Goal: Information Seeking & Learning: Learn about a topic

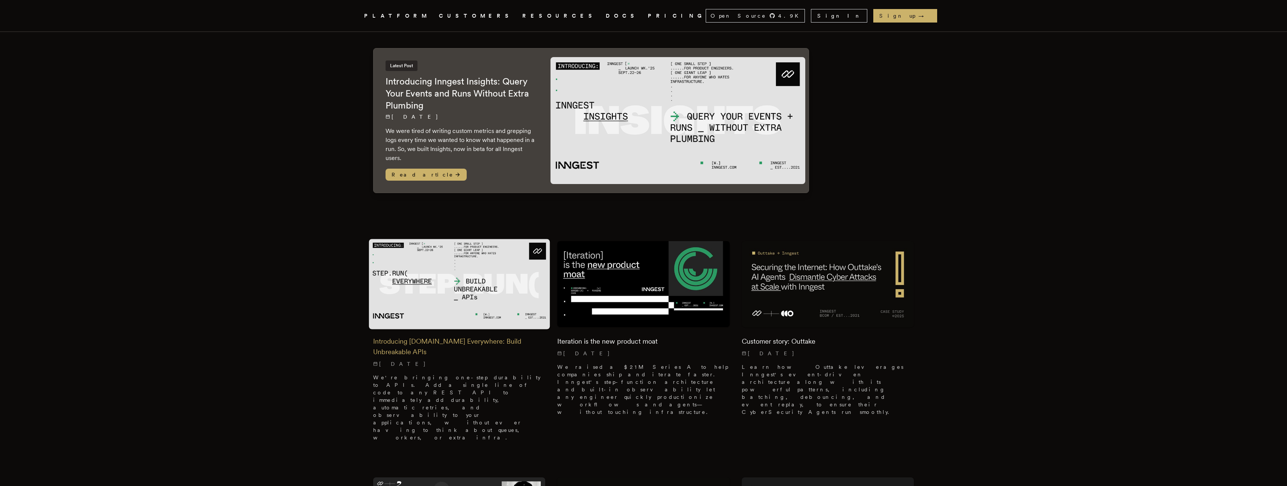
scroll to position [56, 0]
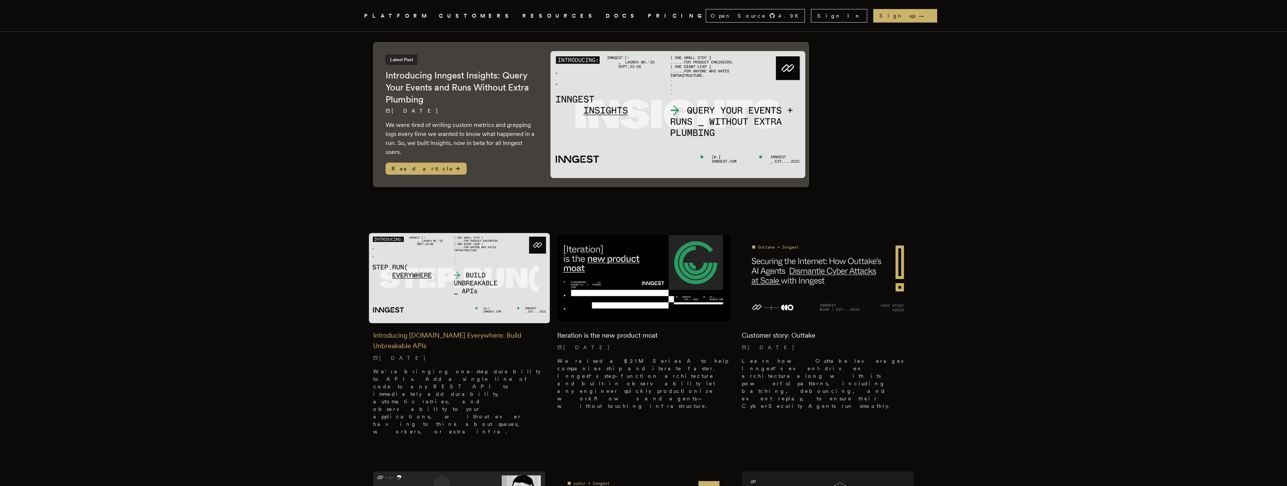
click at [504, 271] on img at bounding box center [458, 278] width 181 height 90
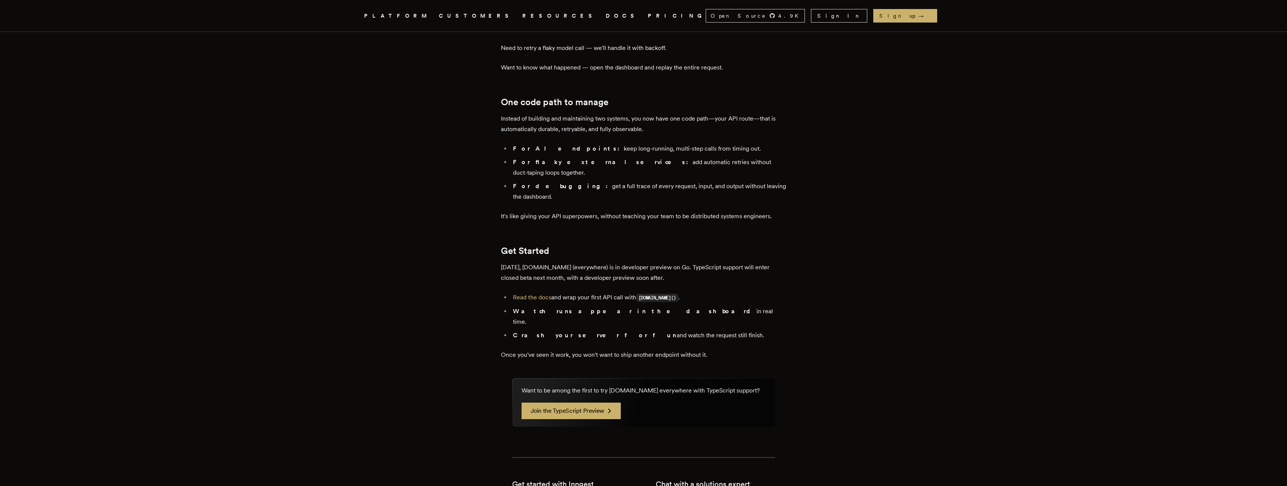
scroll to position [1213, 0]
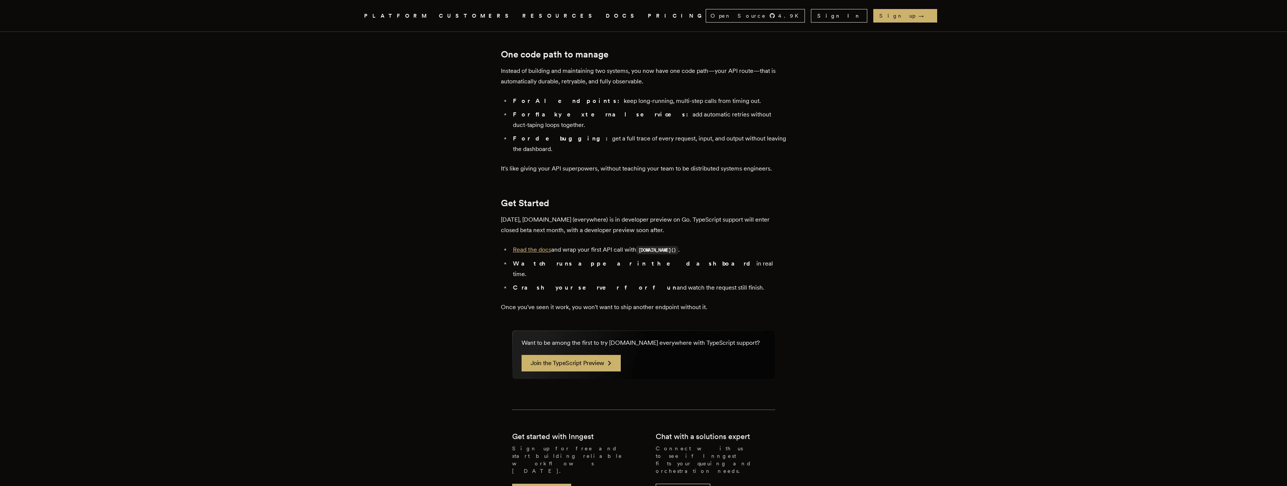
click at [548, 246] on link "Read the docs" at bounding box center [532, 249] width 38 height 7
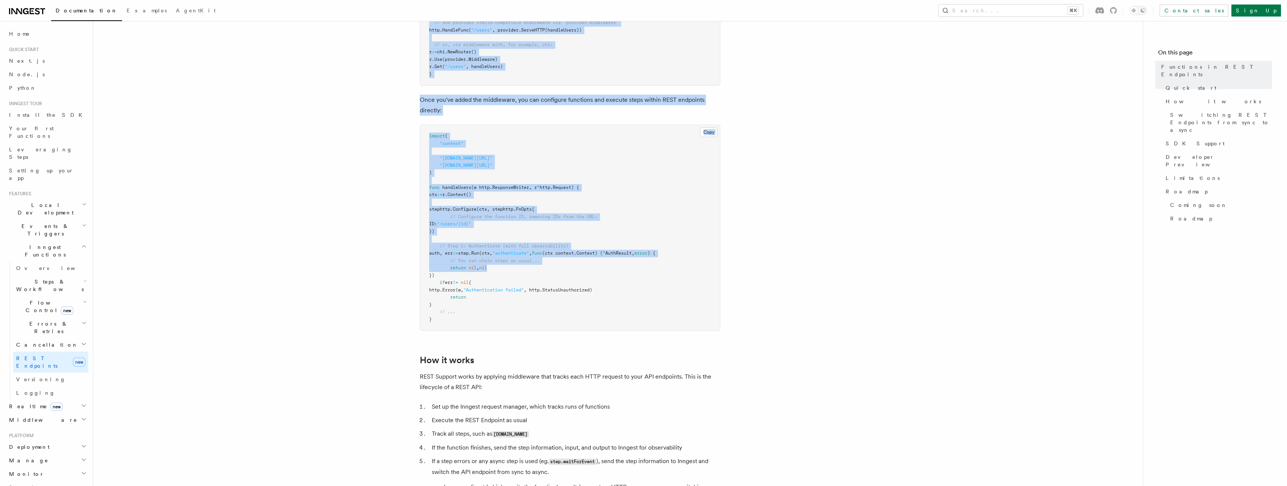
scroll to position [1247, 0]
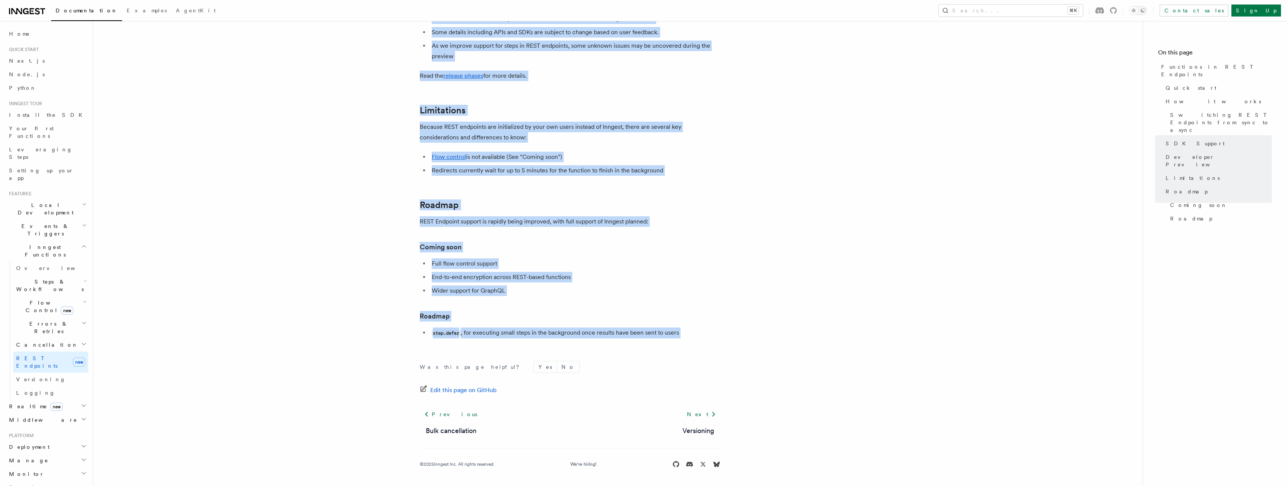
drag, startPoint x: 414, startPoint y: 27, endPoint x: 748, endPoint y: 349, distance: 464.1
copy article "Features Inngest Functions Functions in REST Endpoints The latest versions of I…"
click at [50, 278] on span "Steps & Workflows" at bounding box center [48, 285] width 71 height 15
click at [46, 361] on span "AI Inference" at bounding box center [45, 368] width 44 height 14
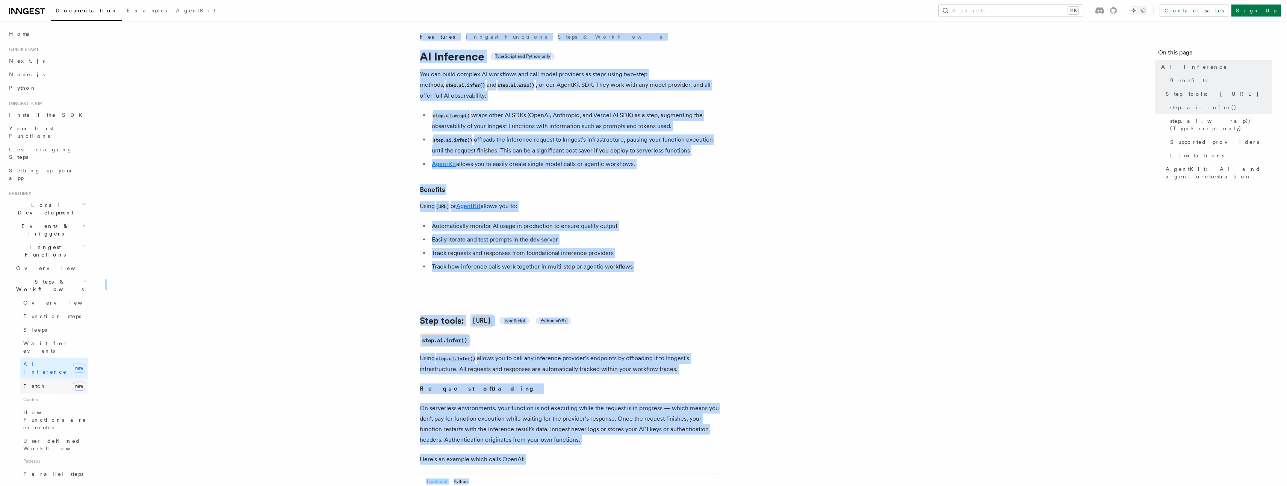
click at [38, 379] on link "Fetch new" at bounding box center [54, 386] width 68 height 15
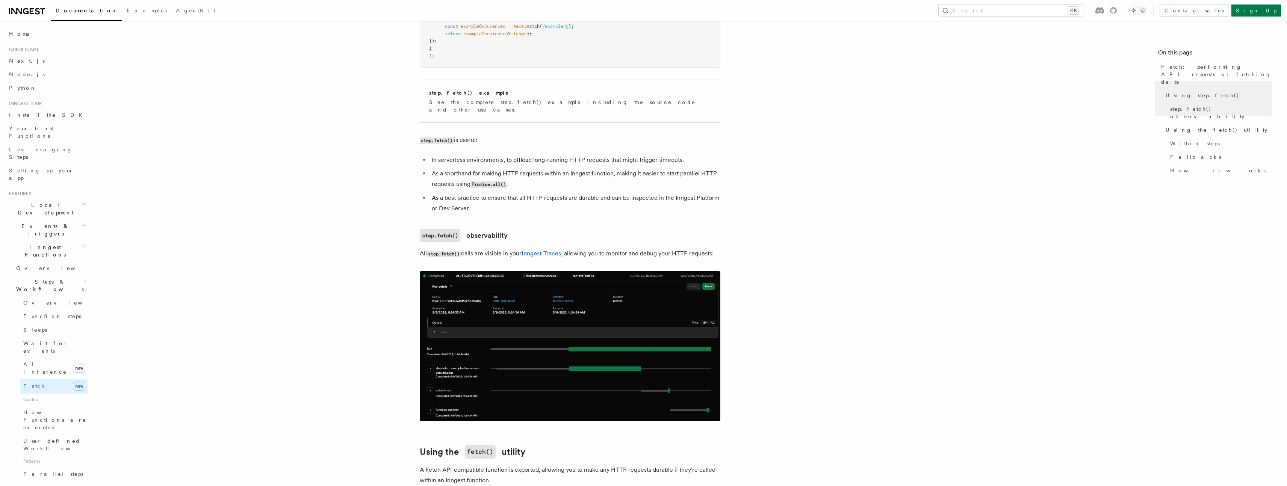
scroll to position [518, 0]
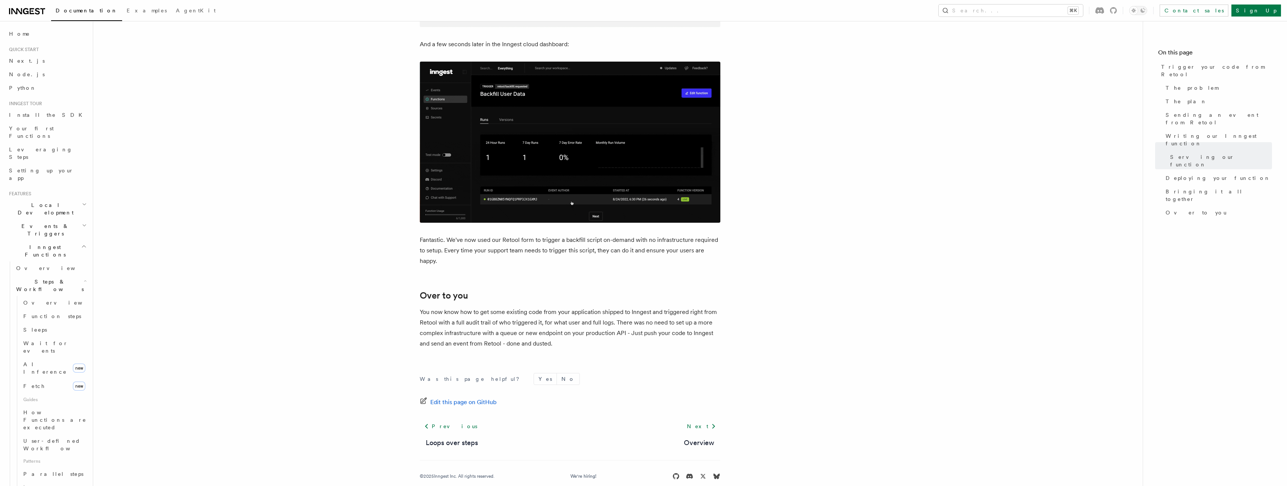
scroll to position [2356, 0]
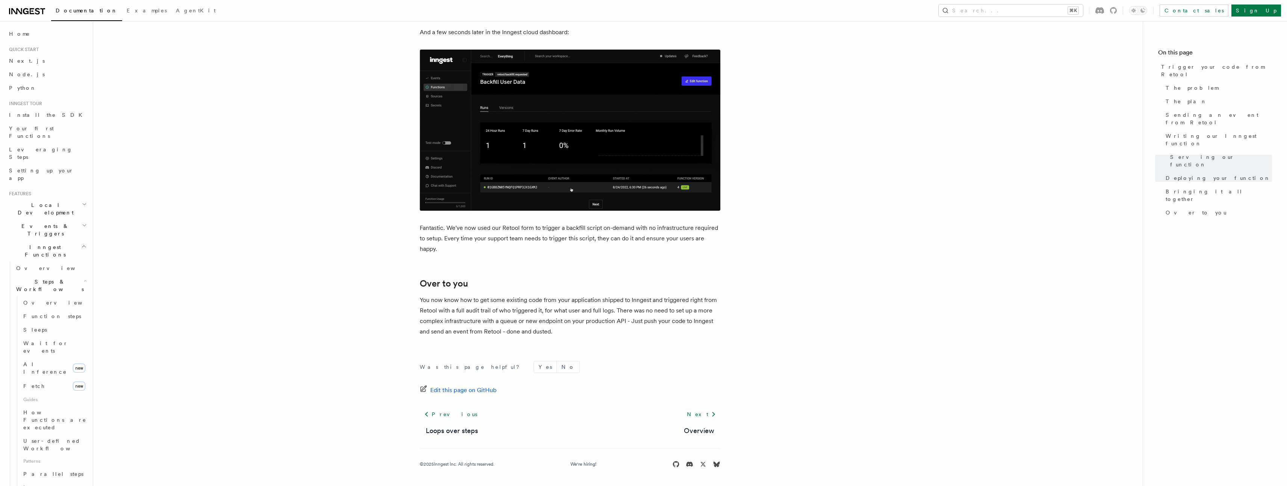
click at [48, 222] on span "Events & Triggers" at bounding box center [44, 229] width 76 height 15
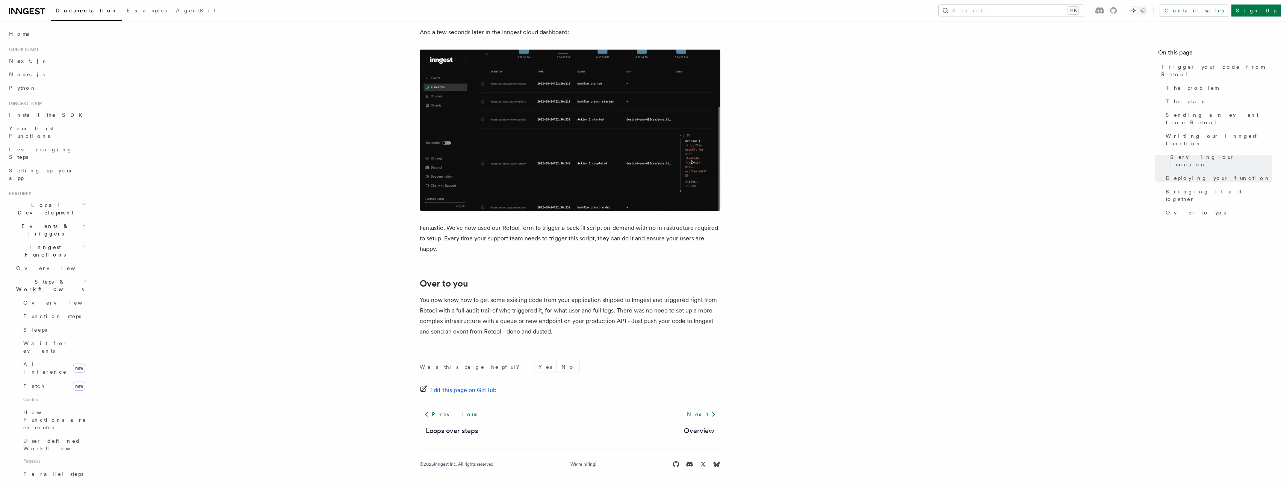
click at [48, 222] on span "Events & Triggers" at bounding box center [44, 229] width 76 height 15
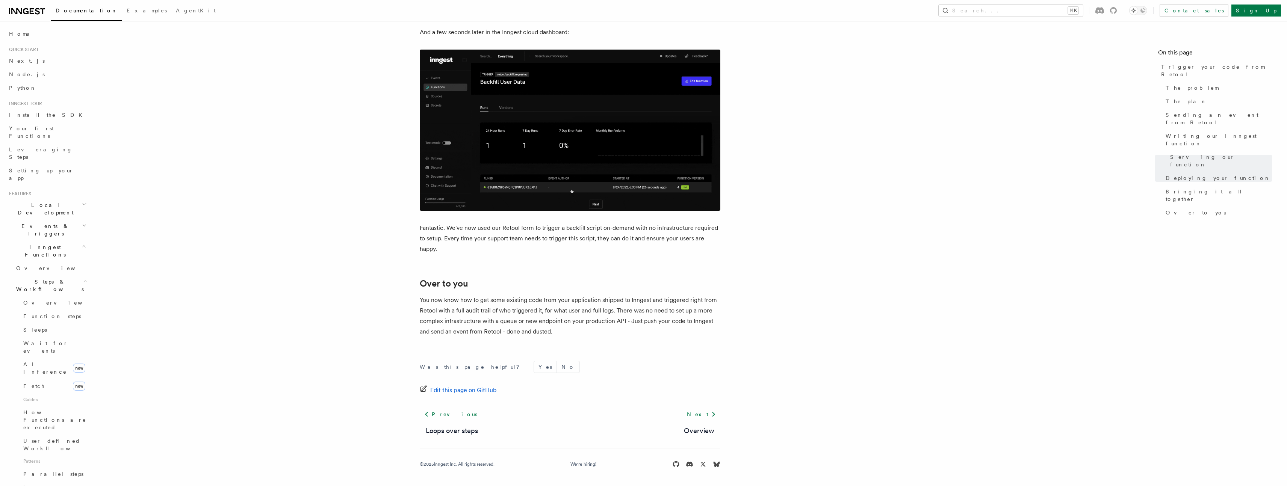
click at [48, 222] on span "Events & Triggers" at bounding box center [44, 229] width 76 height 15
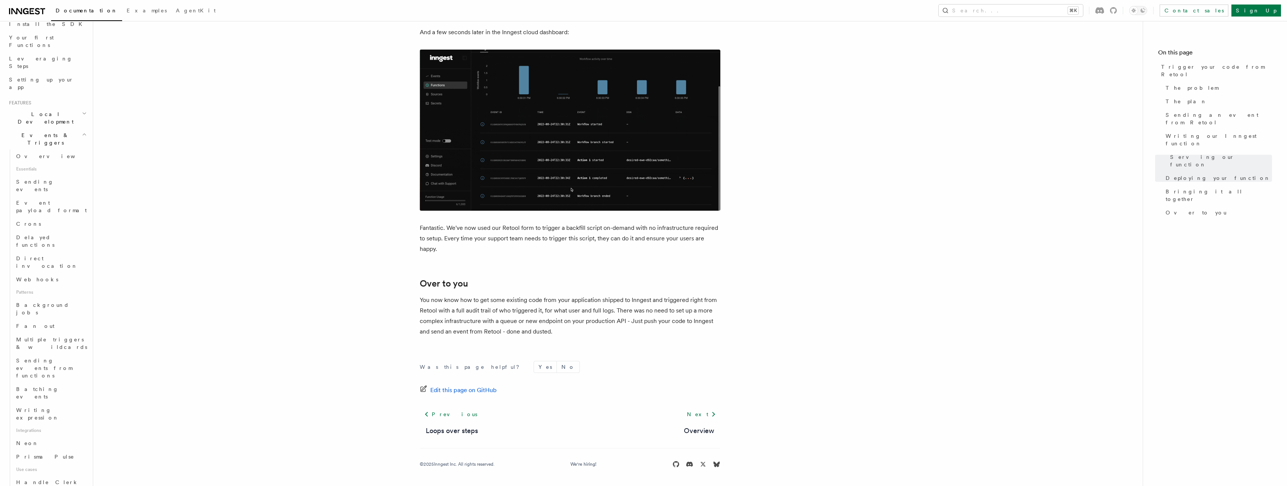
scroll to position [148, 0]
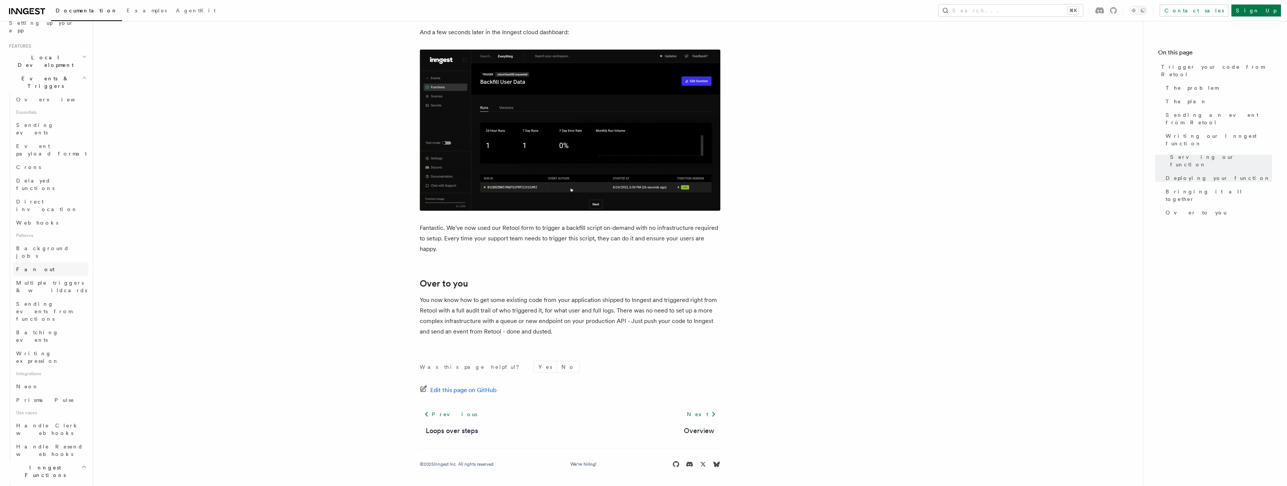
click at [31, 266] on span "Fan out" at bounding box center [35, 270] width 38 height 8
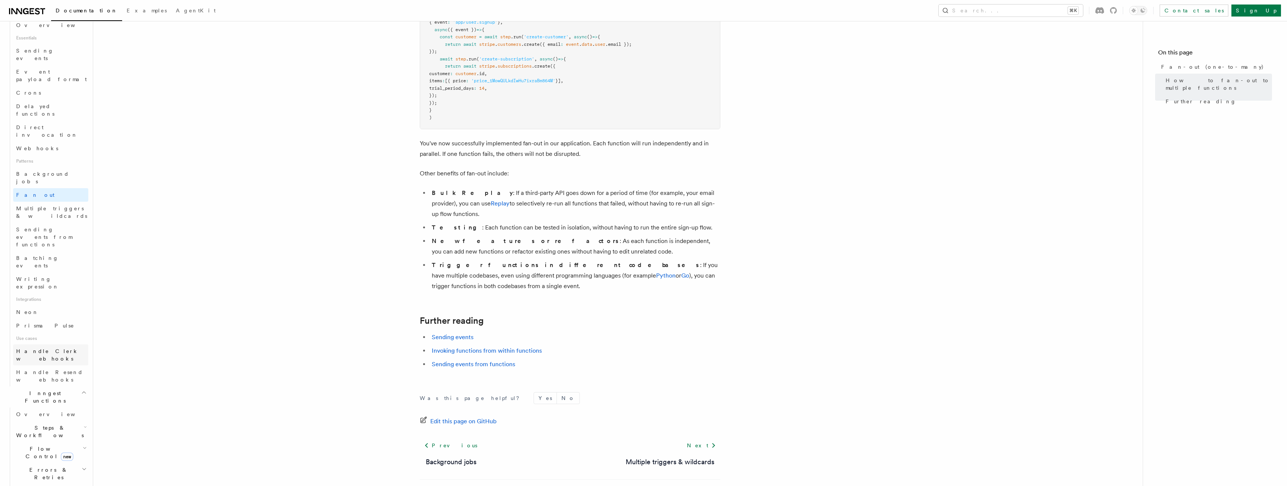
scroll to position [293, 0]
click at [42, 431] on span "REST Endpoints" at bounding box center [36, 438] width 41 height 14
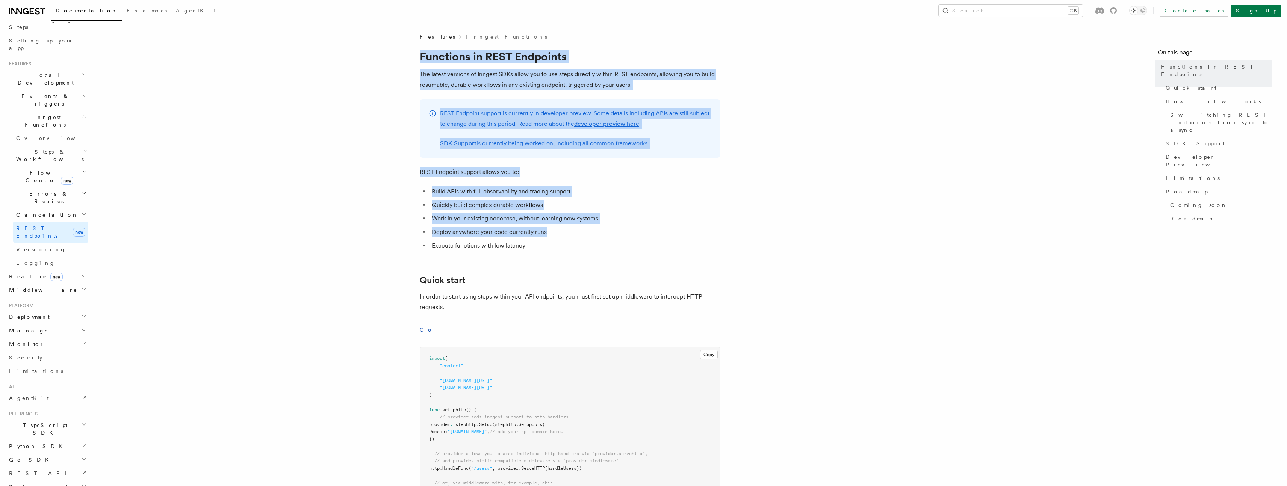
drag, startPoint x: 406, startPoint y: 45, endPoint x: 767, endPoint y: 230, distance: 405.2
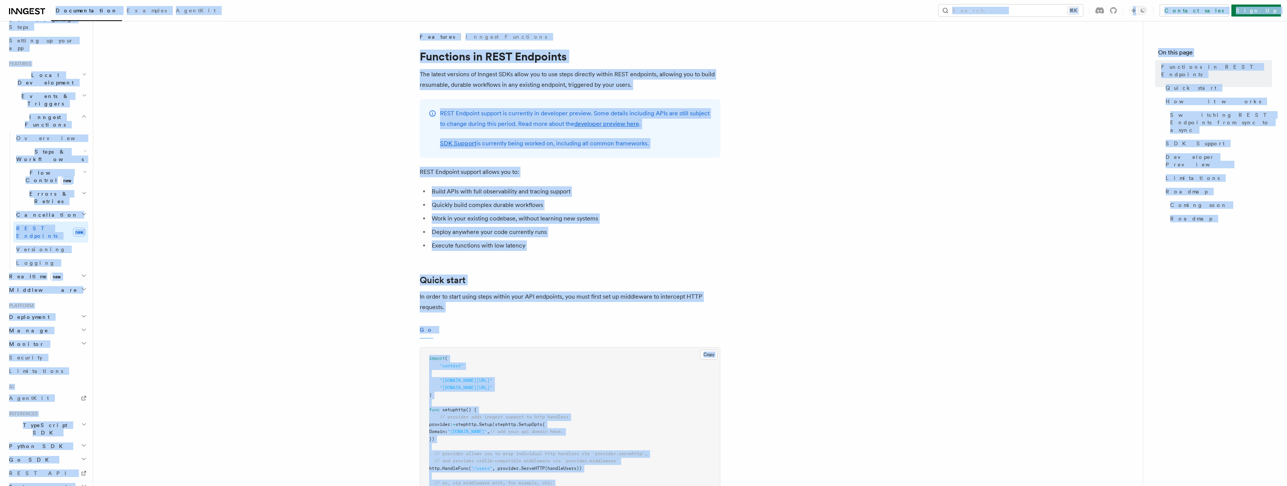
copy body "Loremipsumdol Sitametc AdipiSci Elitse... ⌘D Eiusmod tempo Inci Ut Labore... Et…"
click at [618, 124] on link "developer preview here" at bounding box center [606, 123] width 65 height 7
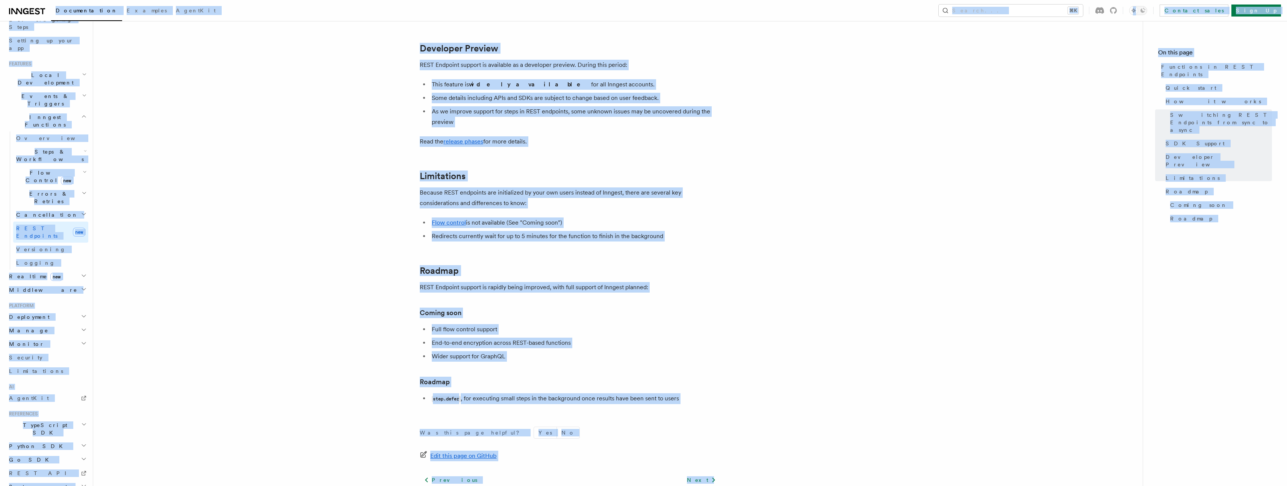
scroll to position [1188, 0]
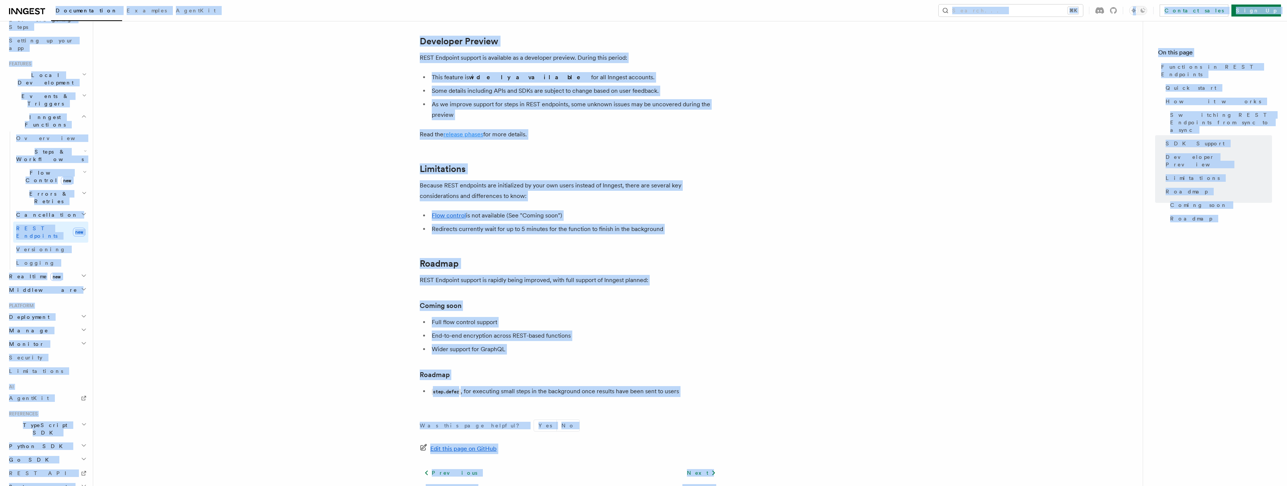
click at [463, 136] on link "release phases" at bounding box center [463, 134] width 40 height 7
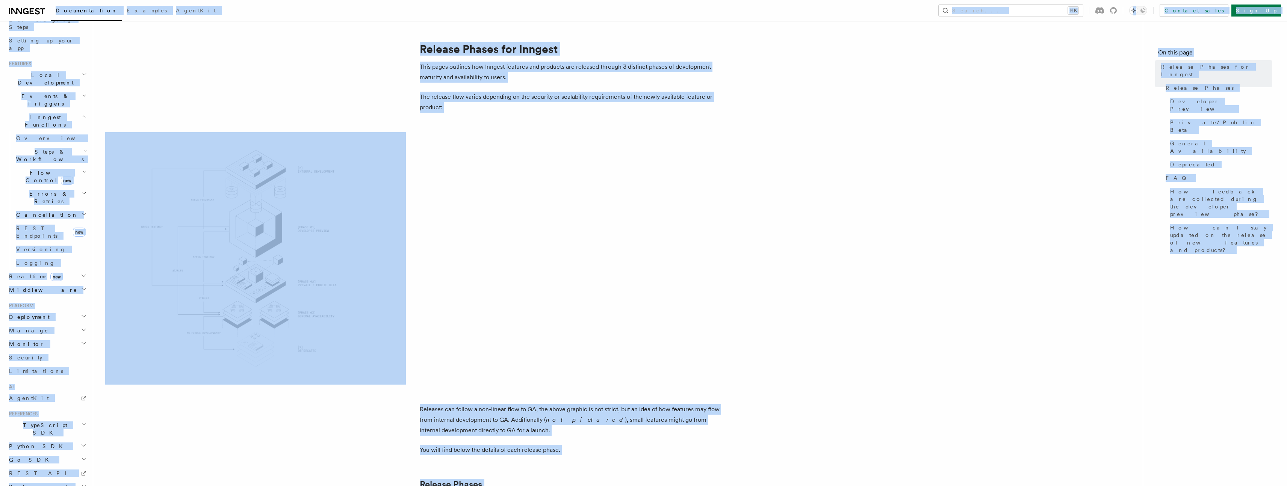
click at [530, 258] on span at bounding box center [617, 258] width 1025 height 252
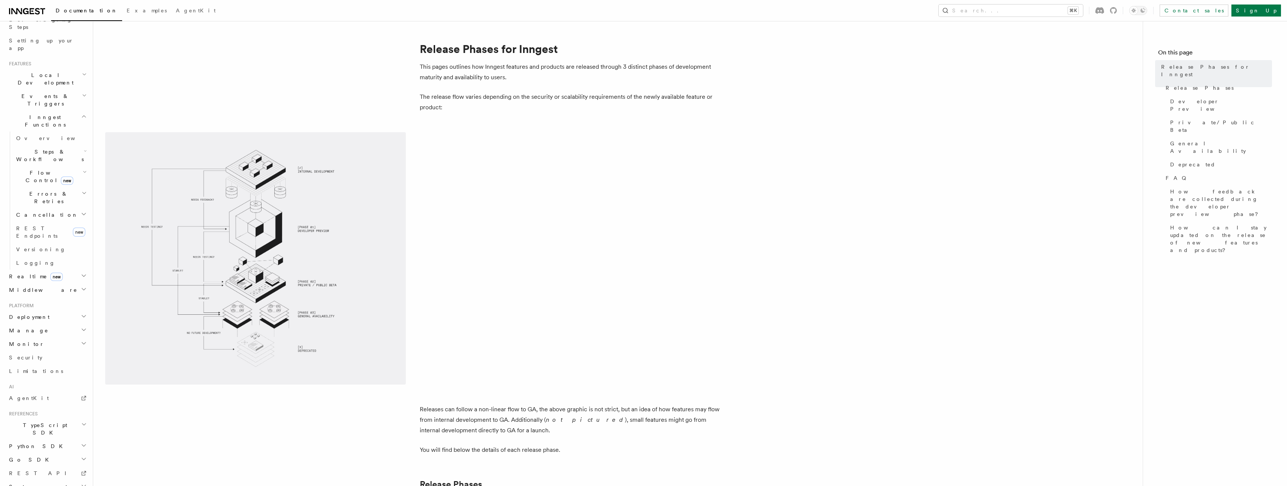
click at [601, 265] on span at bounding box center [617, 258] width 1025 height 252
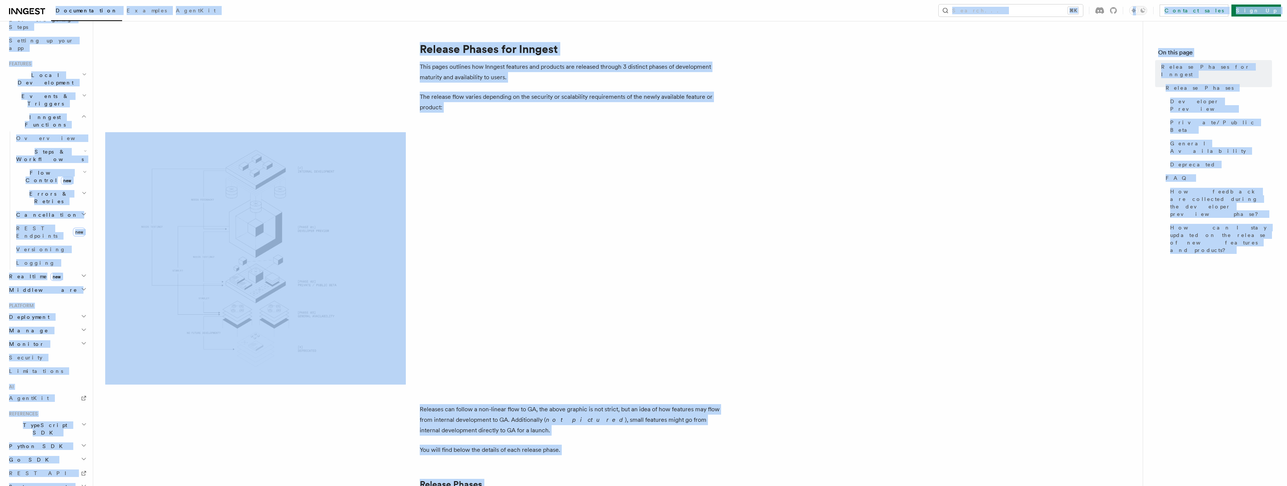
copy body "Loremipsumdol Sitametc AdipiSci Elitse... ⌘D Eiusmod tempo Inci Ut Labore... Et…"
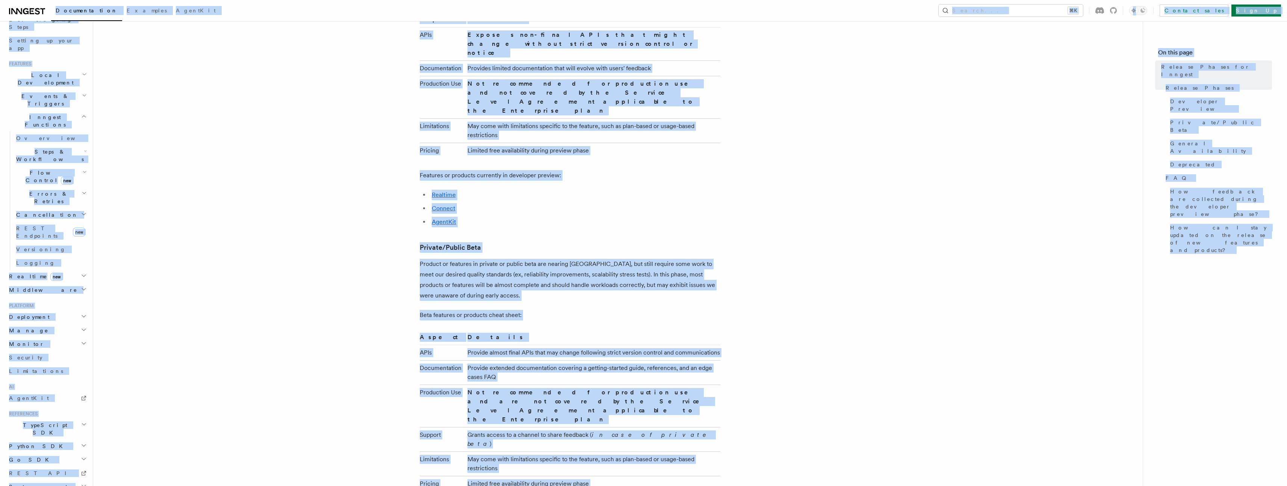
scroll to position [1213, 0]
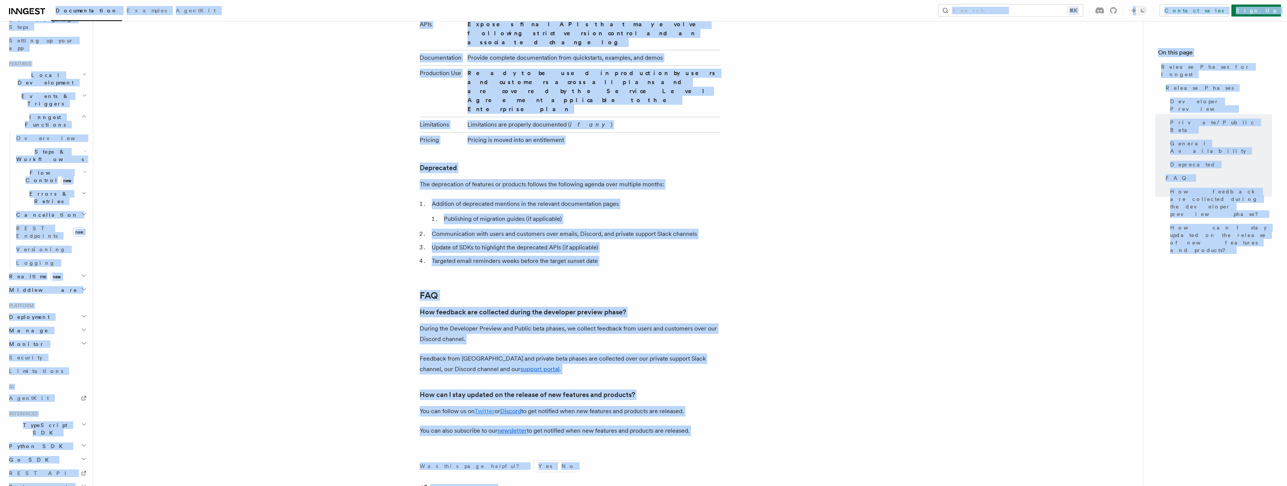
click at [487, 408] on link "Twitter" at bounding box center [484, 411] width 20 height 7
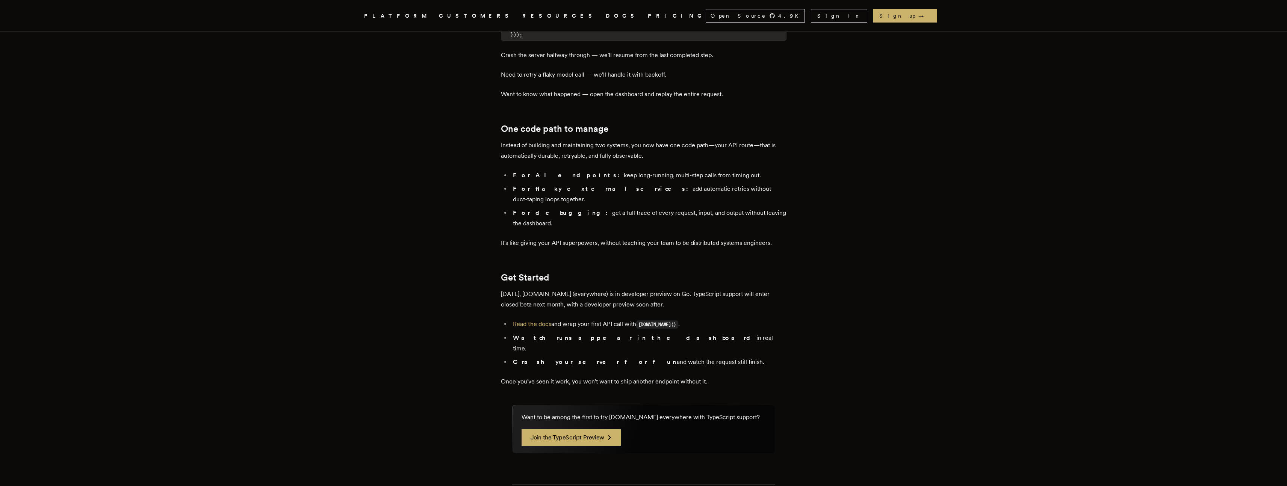
scroll to position [1211, 0]
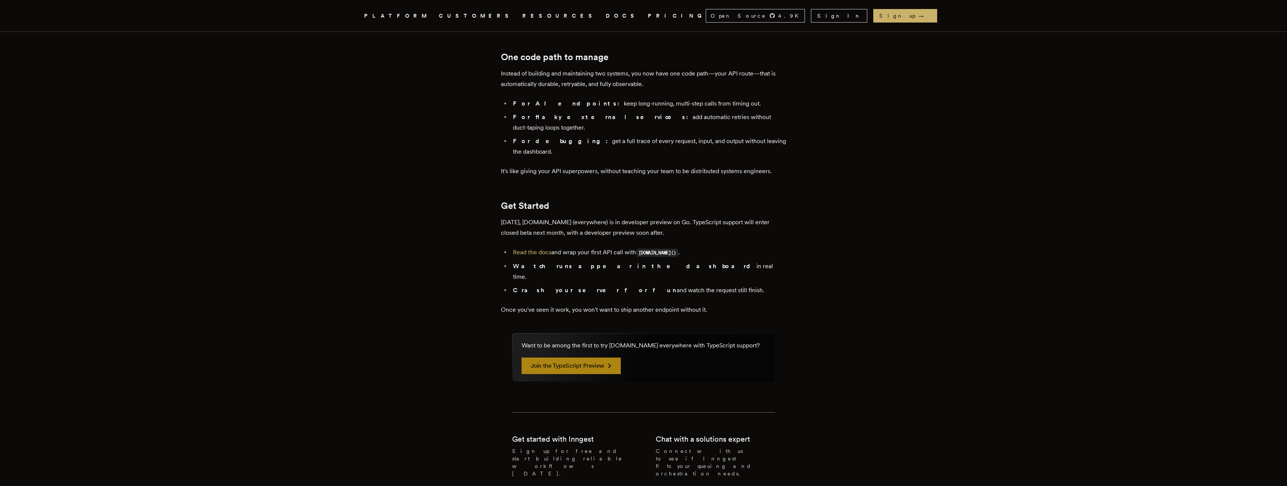
click at [585, 358] on link "Join the TypeScript Preview" at bounding box center [570, 366] width 99 height 17
